Goal: Transaction & Acquisition: Purchase product/service

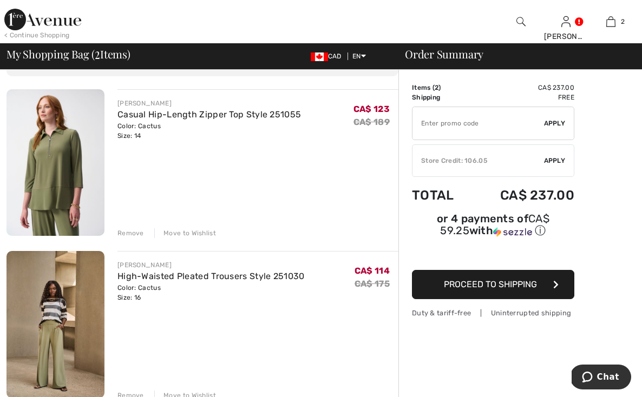
scroll to position [70, 0]
click at [153, 276] on link "High-Waisted Pleated Trousers Style 251030" at bounding box center [211, 276] width 187 height 10
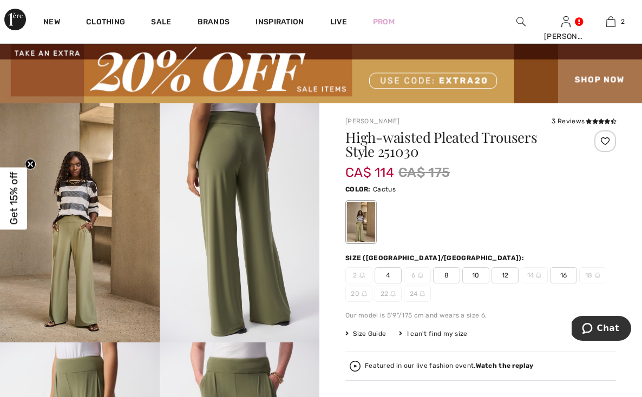
scroll to position [20, 0]
click at [377, 335] on span "Size Guide" at bounding box center [365, 334] width 41 height 10
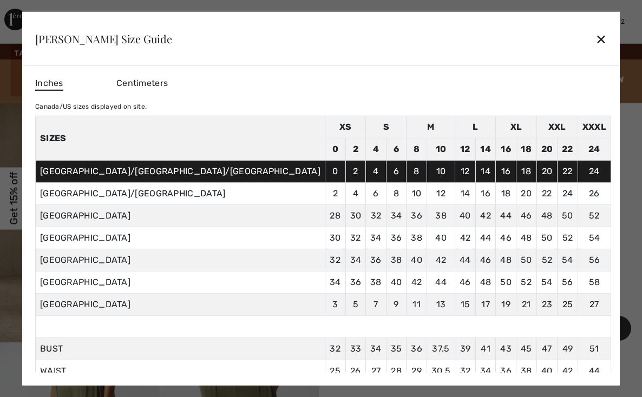
click at [596, 37] on div "✕" at bounding box center [601, 39] width 11 height 23
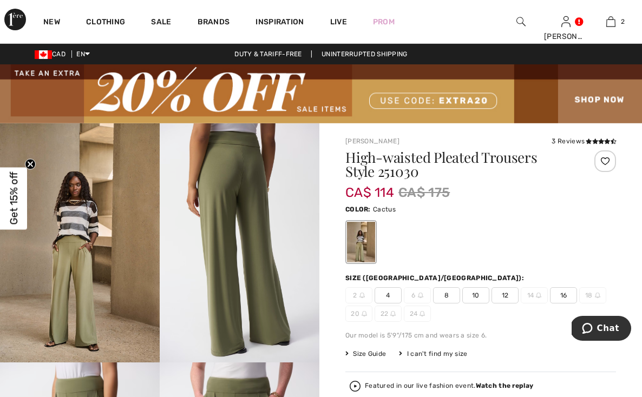
scroll to position [0, 0]
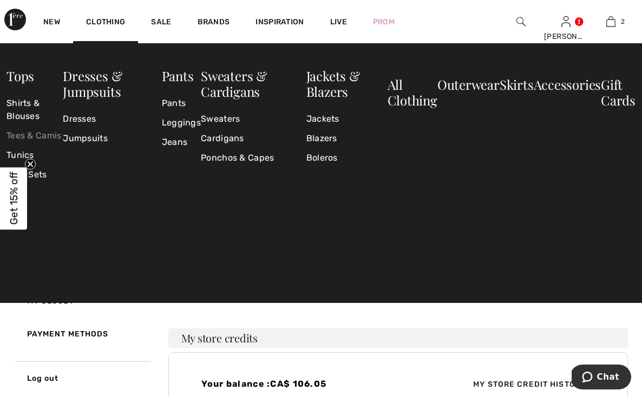
click at [24, 134] on link "Tees & Camis" at bounding box center [34, 135] width 56 height 19
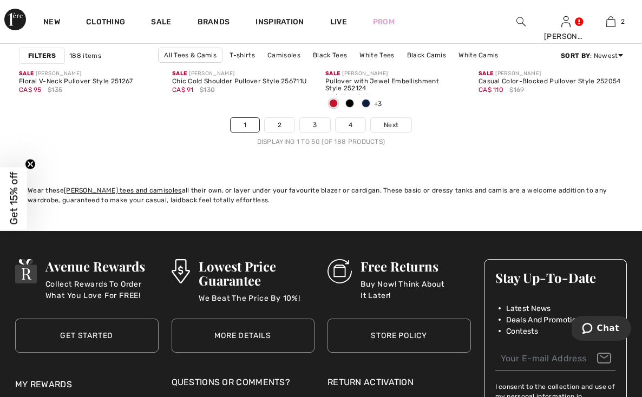
scroll to position [4317, 0]
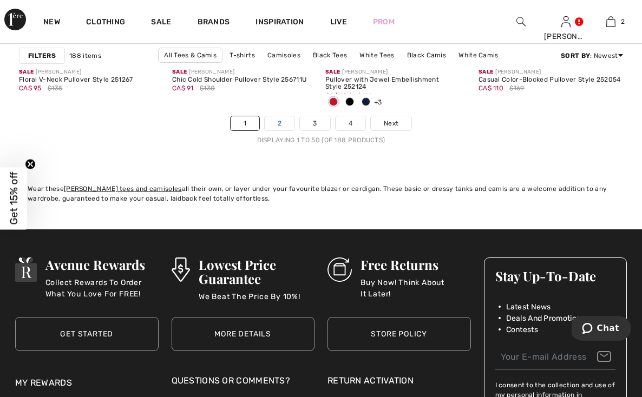
click at [279, 120] on link "2" at bounding box center [280, 123] width 30 height 14
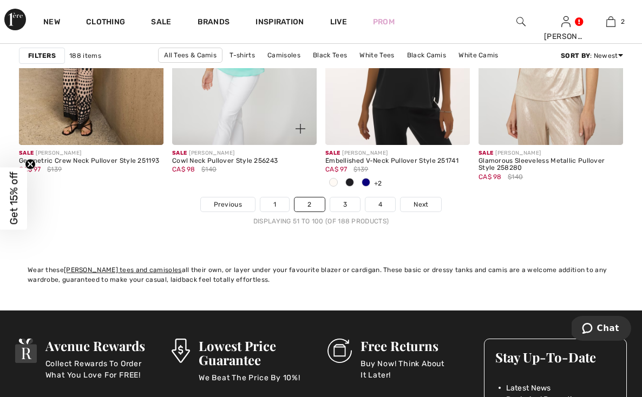
scroll to position [4236, 0]
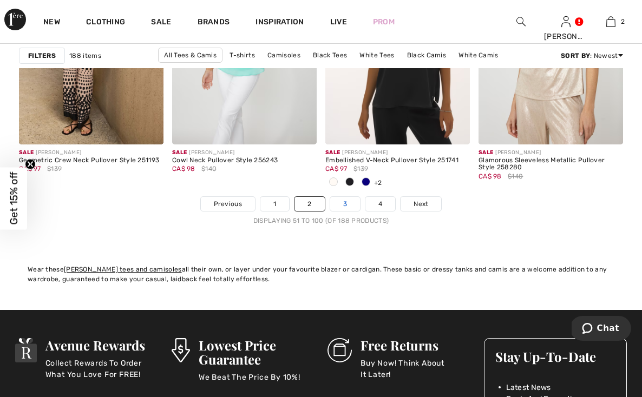
click at [345, 203] on link "3" at bounding box center [345, 204] width 30 height 14
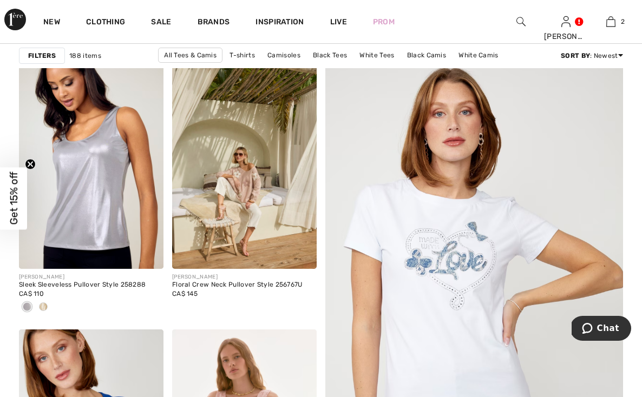
checkbox input "true"
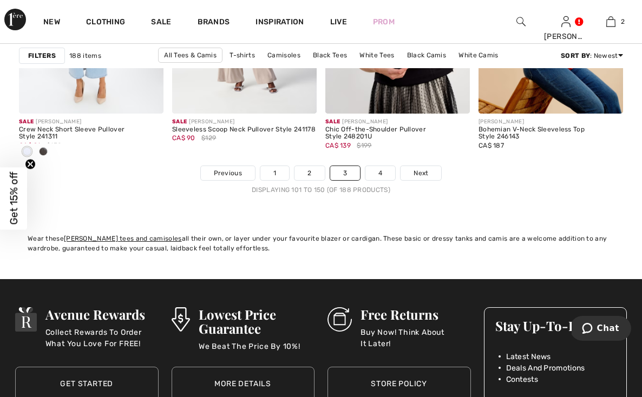
scroll to position [4246, 0]
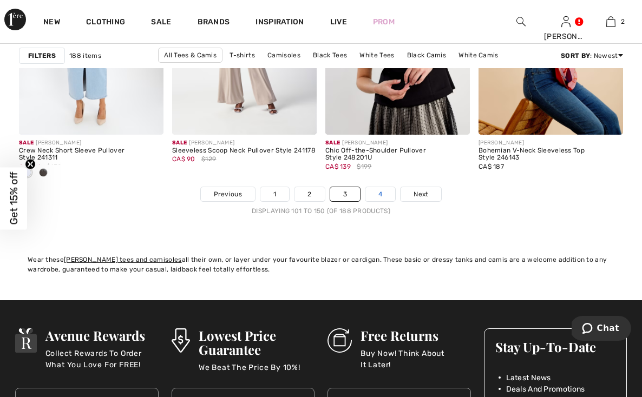
click at [381, 193] on link "4" at bounding box center [381, 194] width 30 height 14
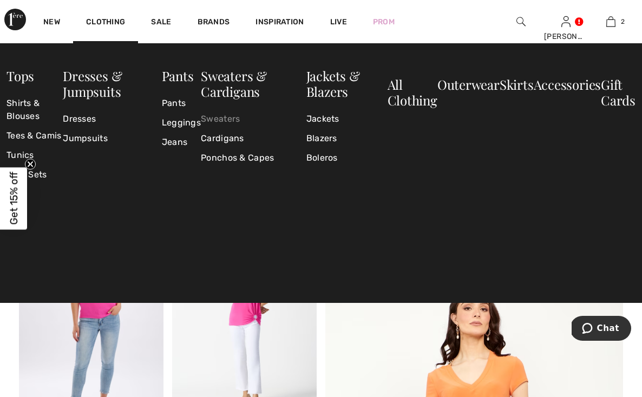
click at [221, 117] on link "Sweaters" at bounding box center [254, 118] width 106 height 19
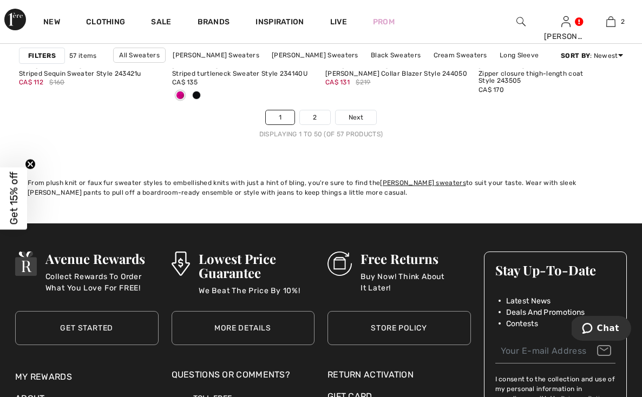
scroll to position [4325, 0]
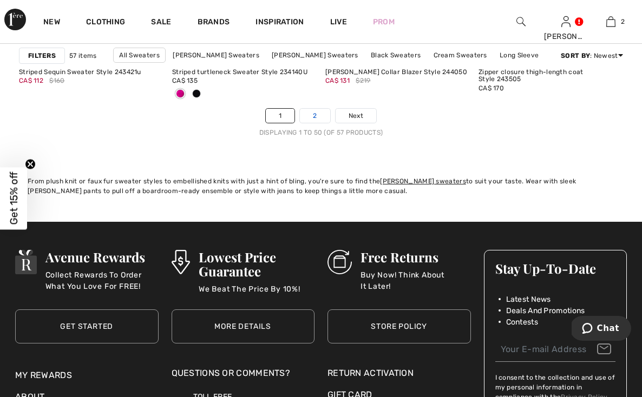
click at [316, 118] on link "2" at bounding box center [315, 116] width 30 height 14
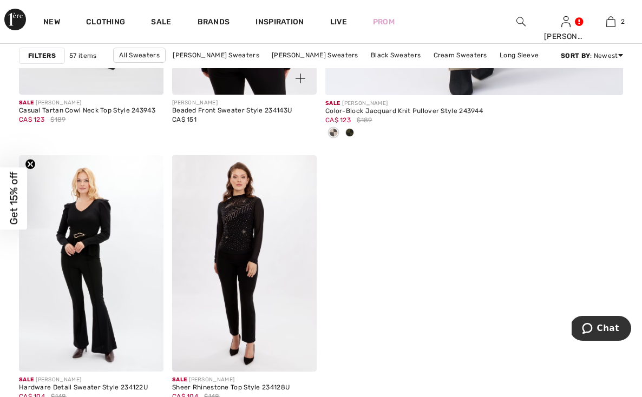
scroll to position [701, 0]
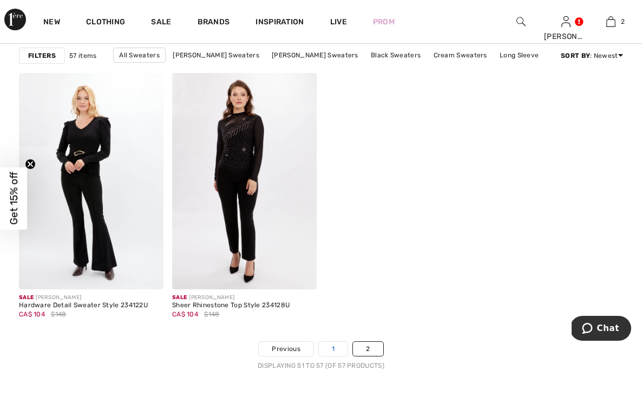
click at [334, 350] on link "1" at bounding box center [333, 349] width 29 height 14
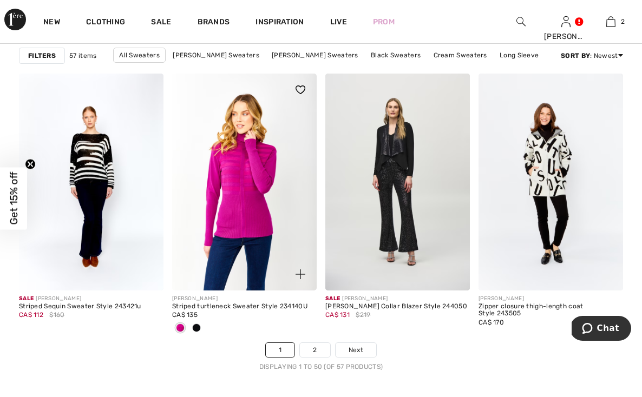
scroll to position [4091, 0]
